Goal: Information Seeking & Learning: Learn about a topic

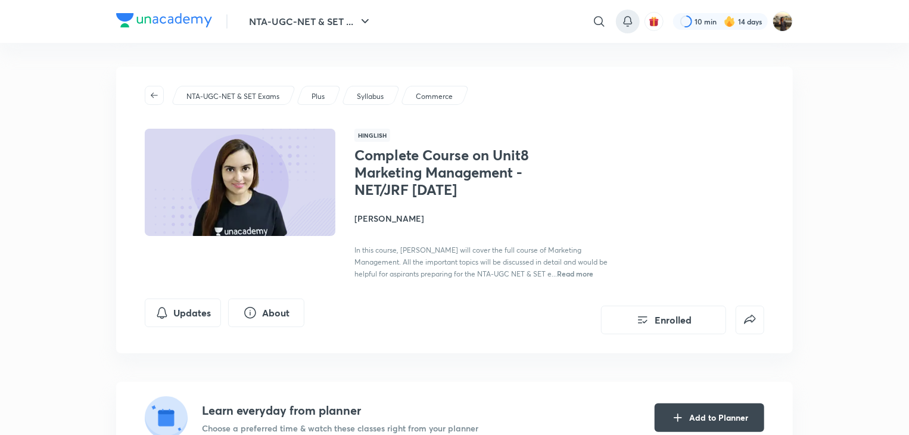
click at [632, 17] on icon at bounding box center [628, 21] width 14 height 14
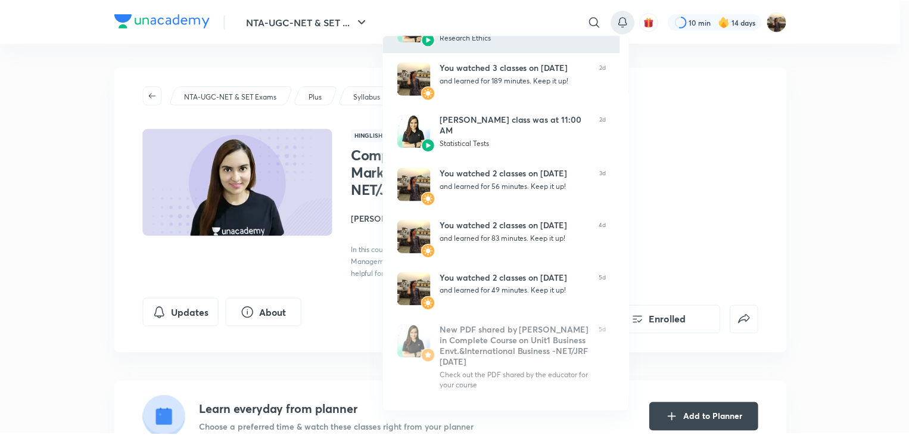
scroll to position [269, 0]
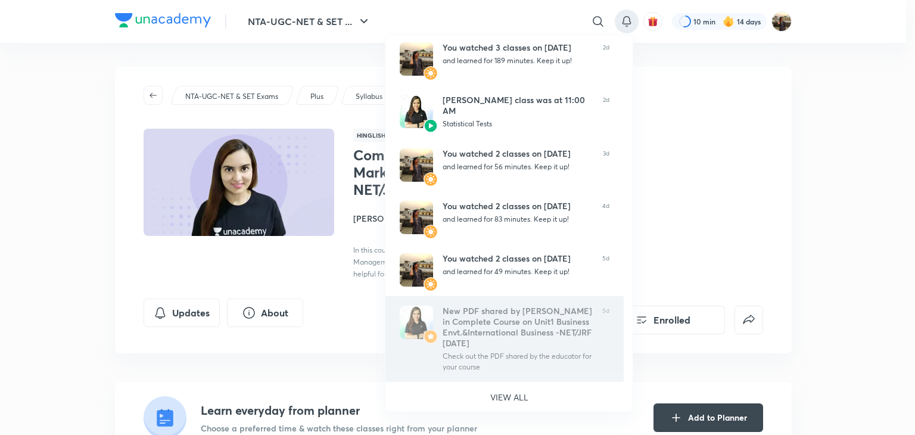
click at [481, 340] on div "New PDF shared by Niharika Bhagtani in Complete Course on Unit1 Business Envt.&…" at bounding box center [518, 327] width 150 height 43
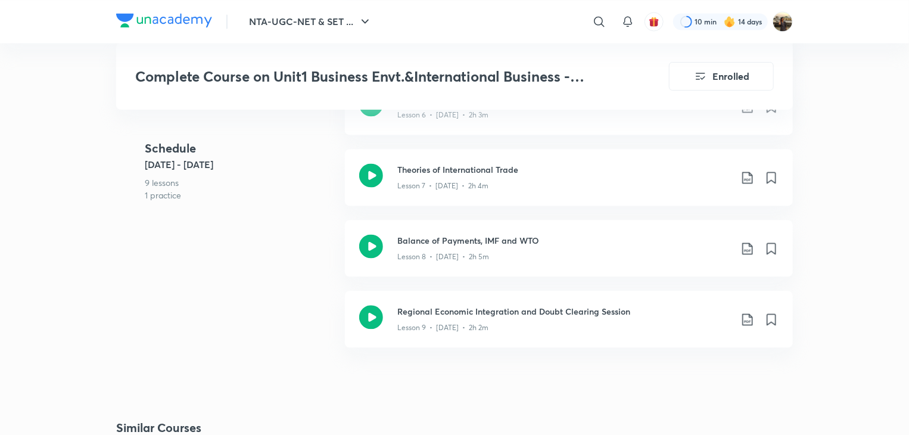
click at [448, 310] on h3 "Regional Economic Integration and Doubt Clearing Session" at bounding box center [564, 311] width 334 height 13
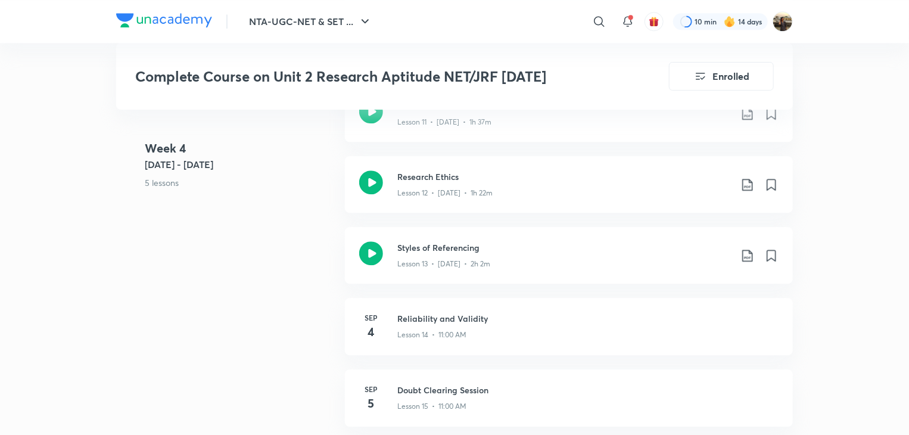
scroll to position [1575, 0]
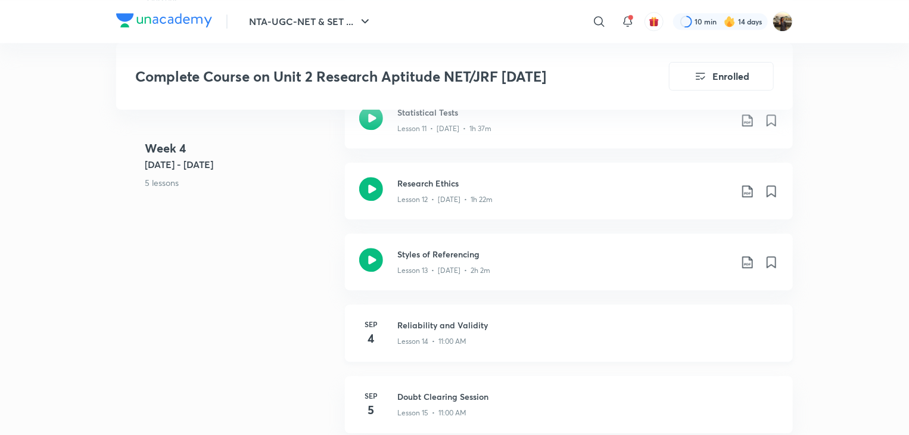
click at [461, 329] on h3 "Reliability and Validity" at bounding box center [587, 325] width 381 height 13
